Goal: Information Seeking & Learning: Learn about a topic

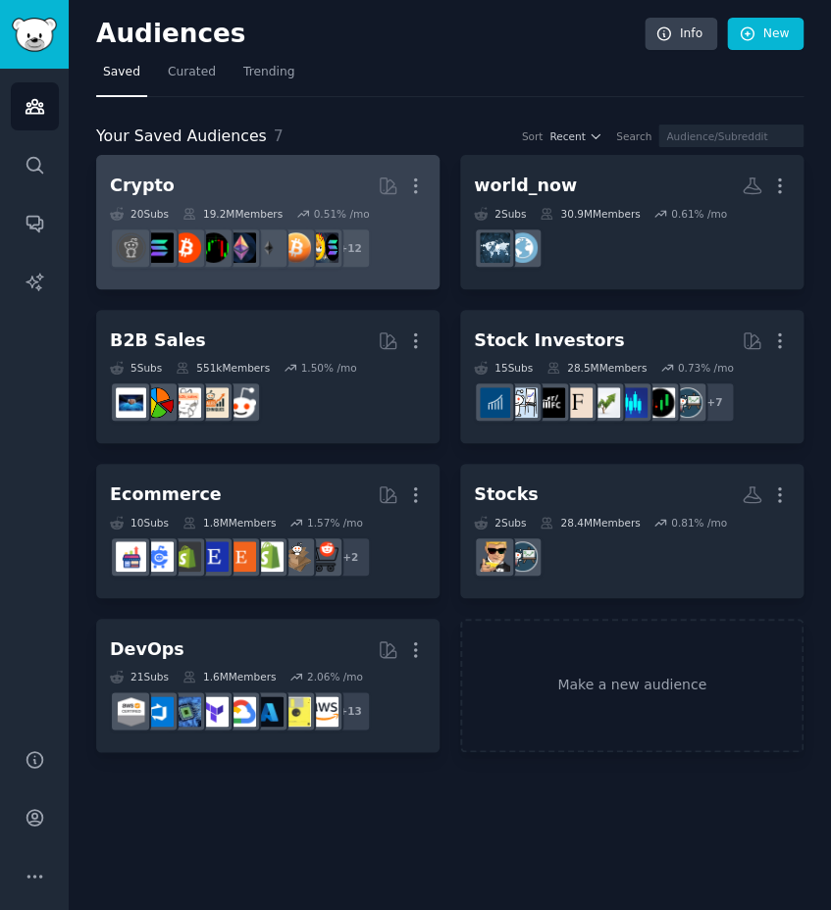
click at [138, 182] on div "Crypto" at bounding box center [142, 186] width 65 height 25
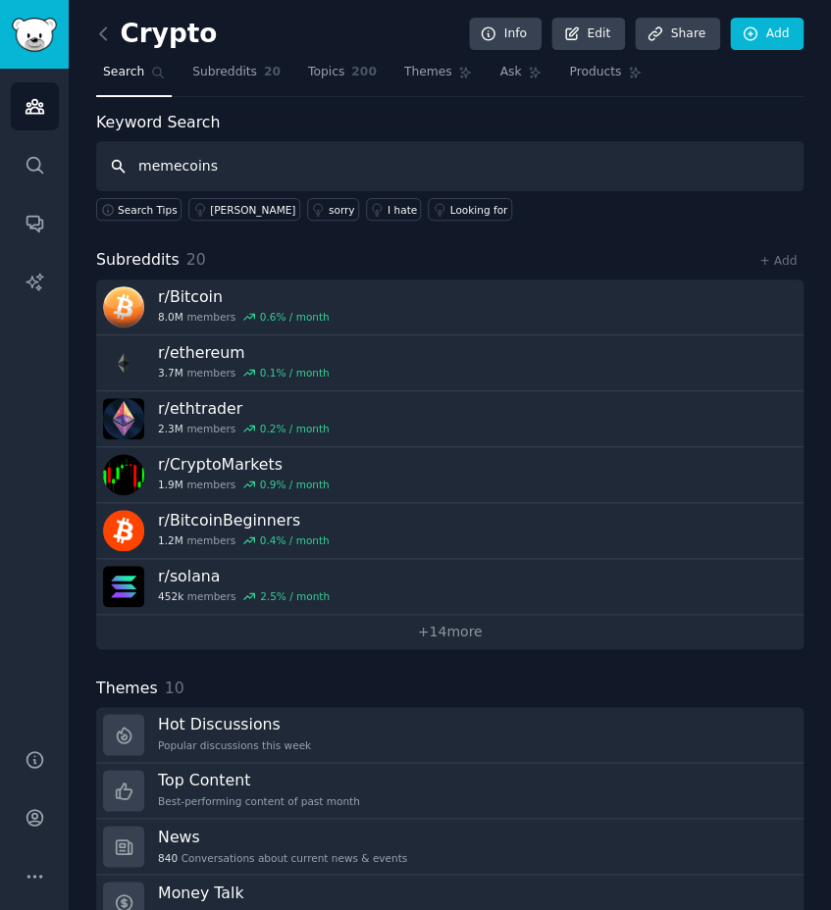
type input "memecoins"
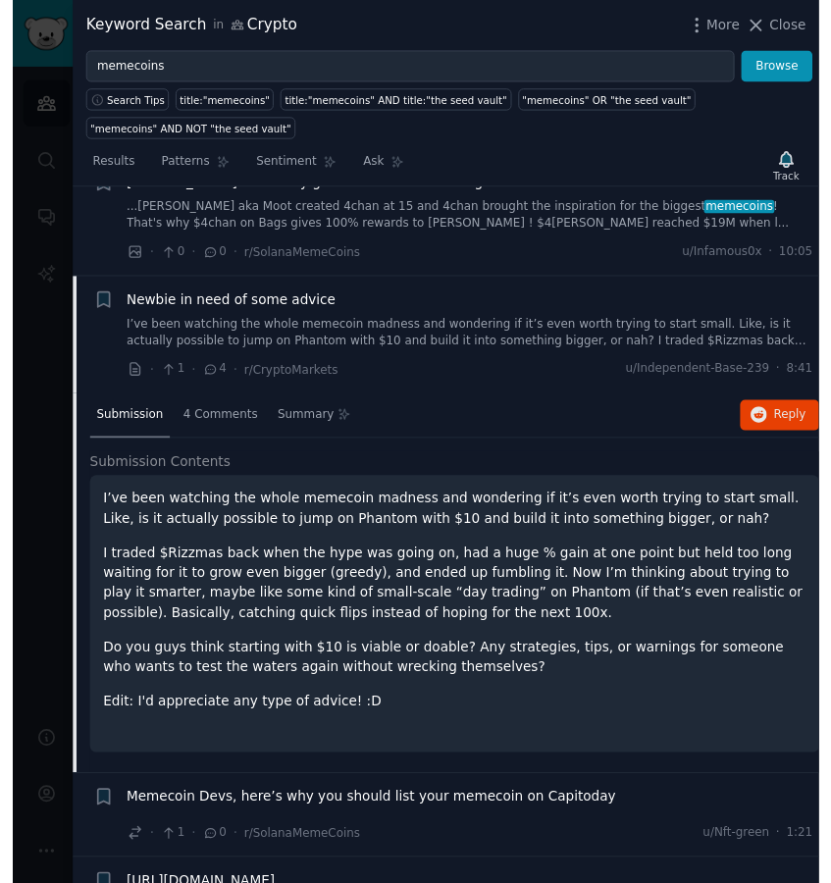
scroll to position [69, 0]
